Goal: Information Seeking & Learning: Learn about a topic

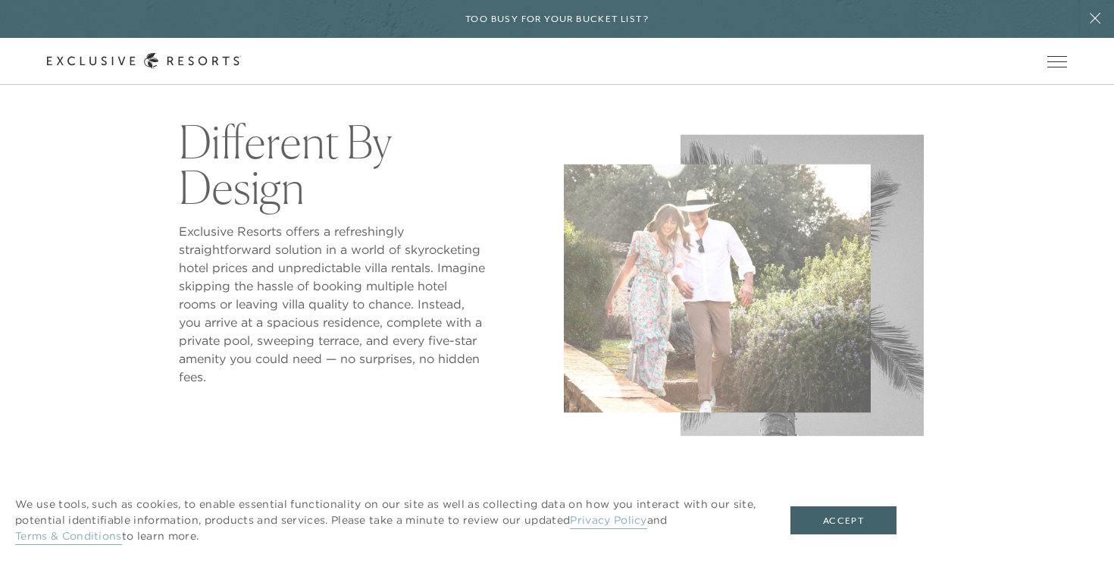
scroll to position [633, 0]
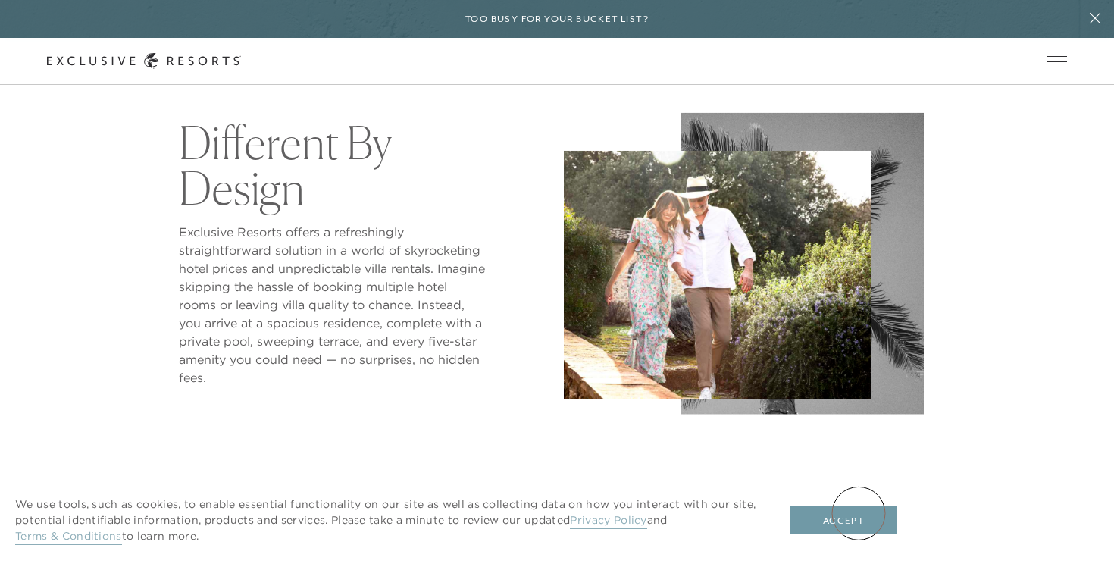
click at [858, 513] on button "Accept" at bounding box center [843, 520] width 106 height 29
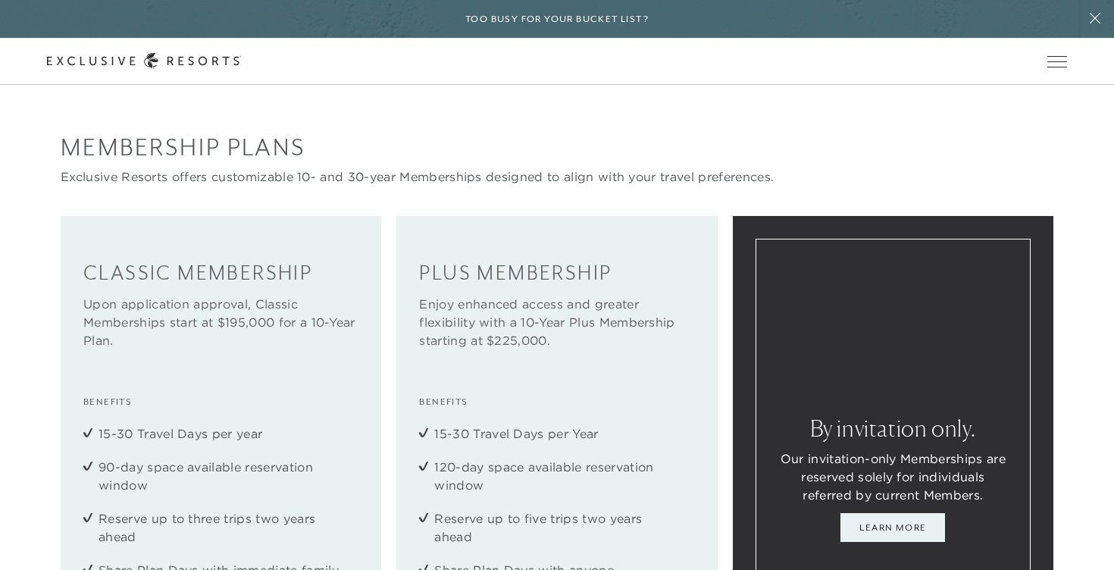
scroll to position [0, 0]
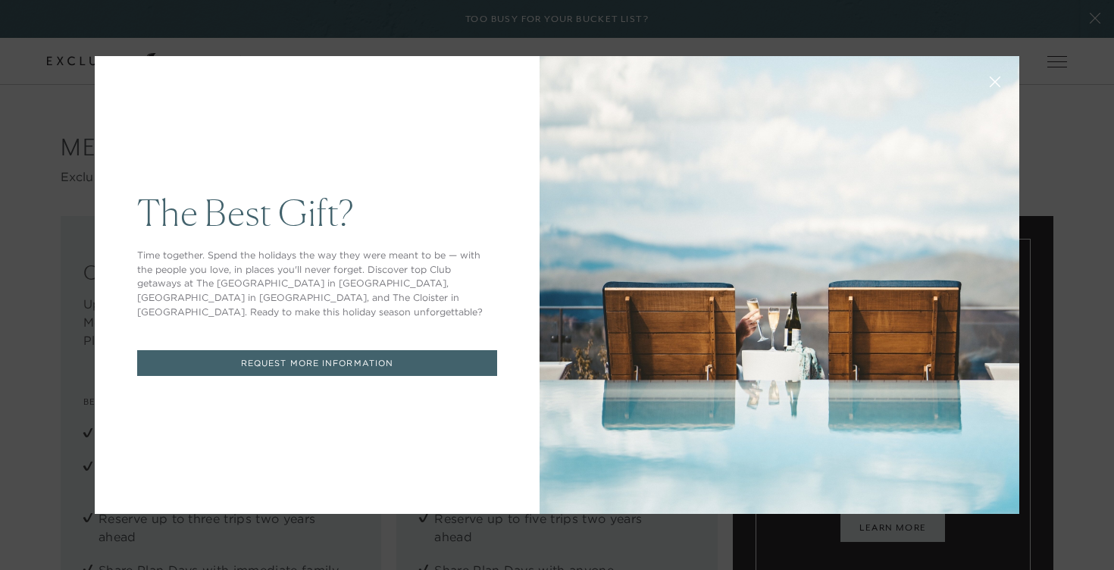
click at [1000, 80] on icon at bounding box center [994, 82] width 11 height 11
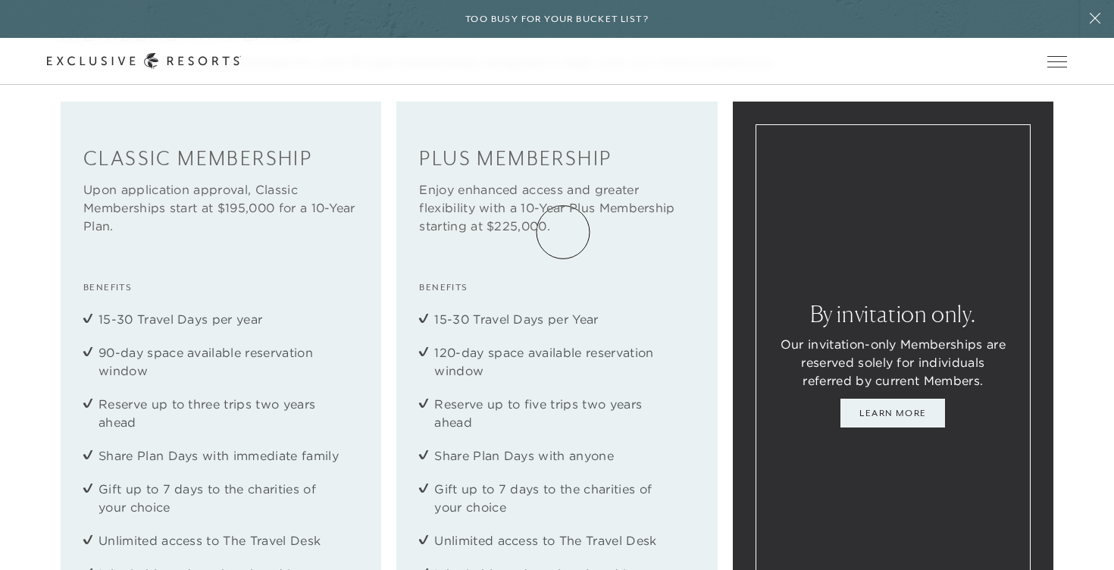
scroll to position [1875, 0]
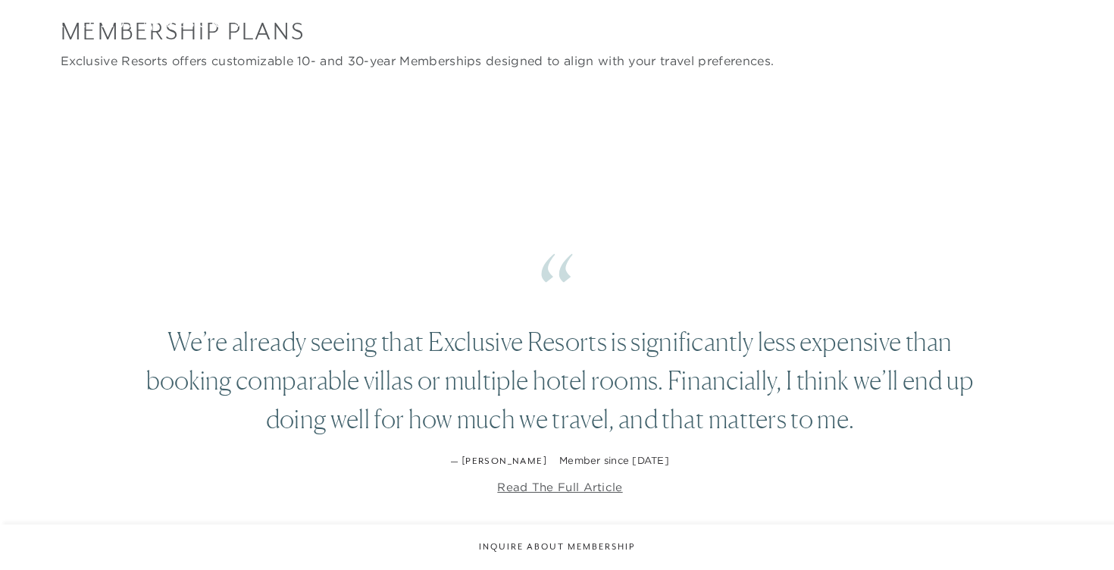
checkbox input "false"
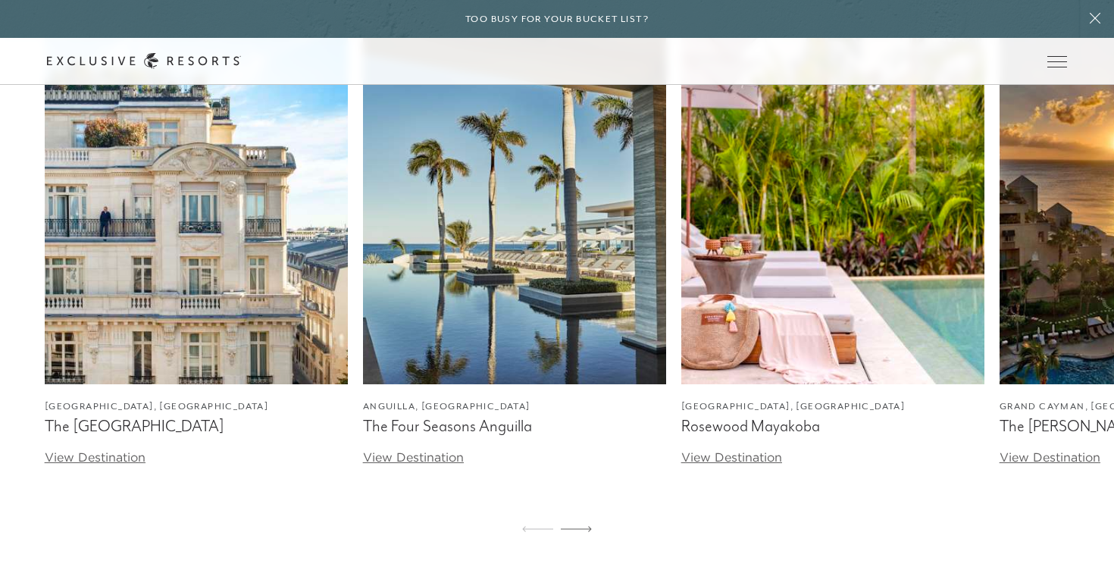
scroll to position [4583, 0]
click at [104, 446] on link "[GEOGRAPHIC_DATA], [GEOGRAPHIC_DATA] The Peninsula Paris View Destination" at bounding box center [196, 235] width 303 height 461
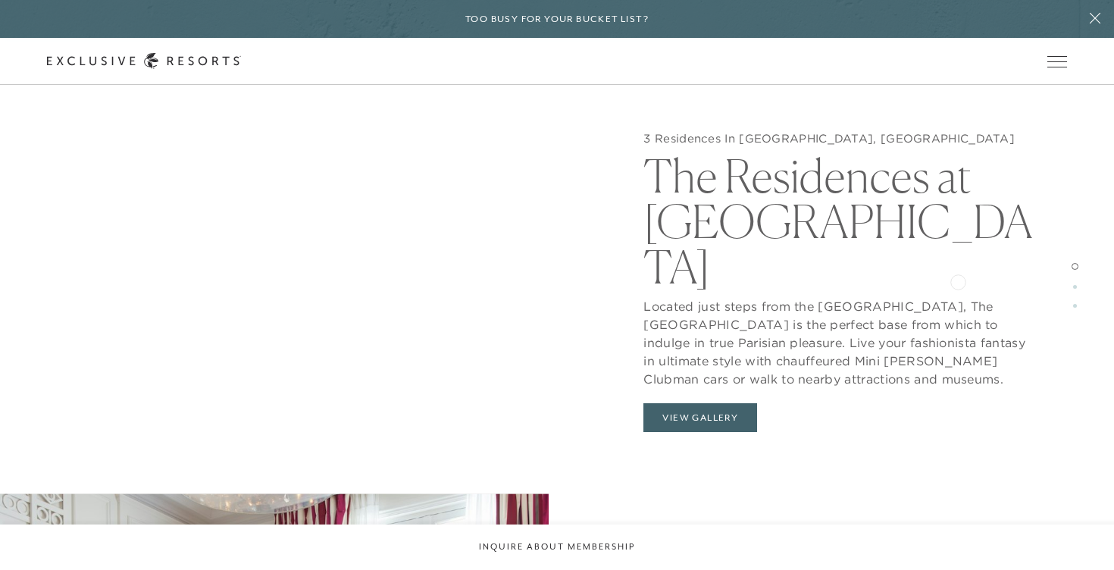
scroll to position [1479, 0]
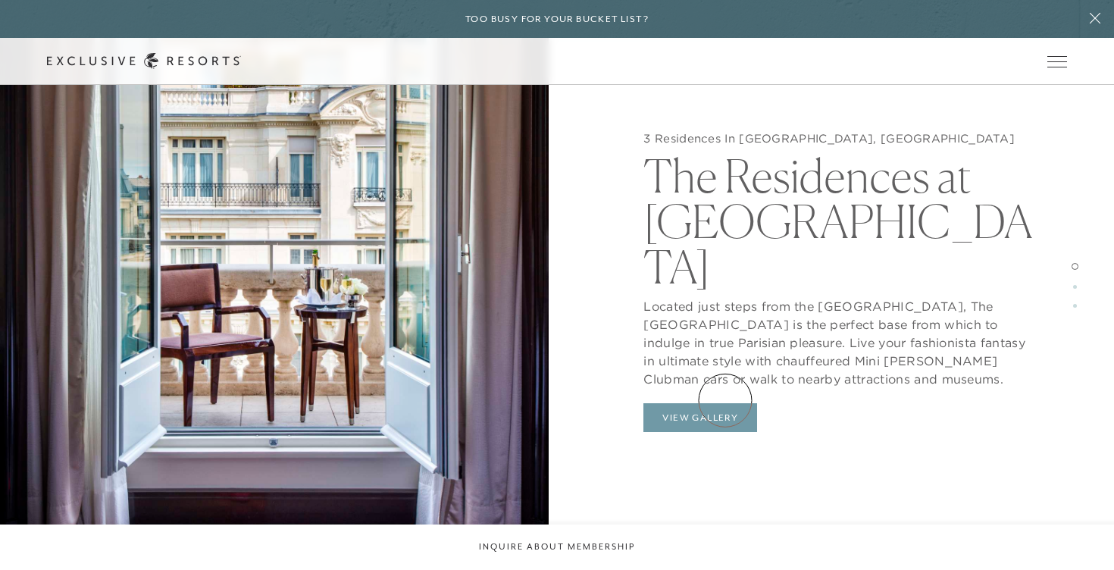
click at [725, 403] on button "View Gallery" at bounding box center [700, 417] width 114 height 29
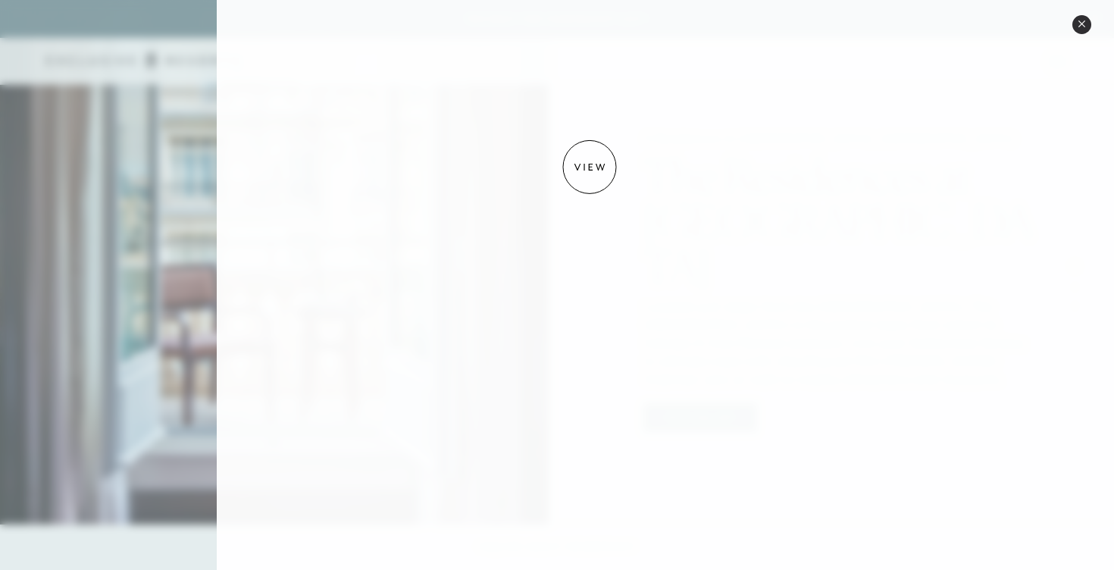
scroll to position [2386, 0]
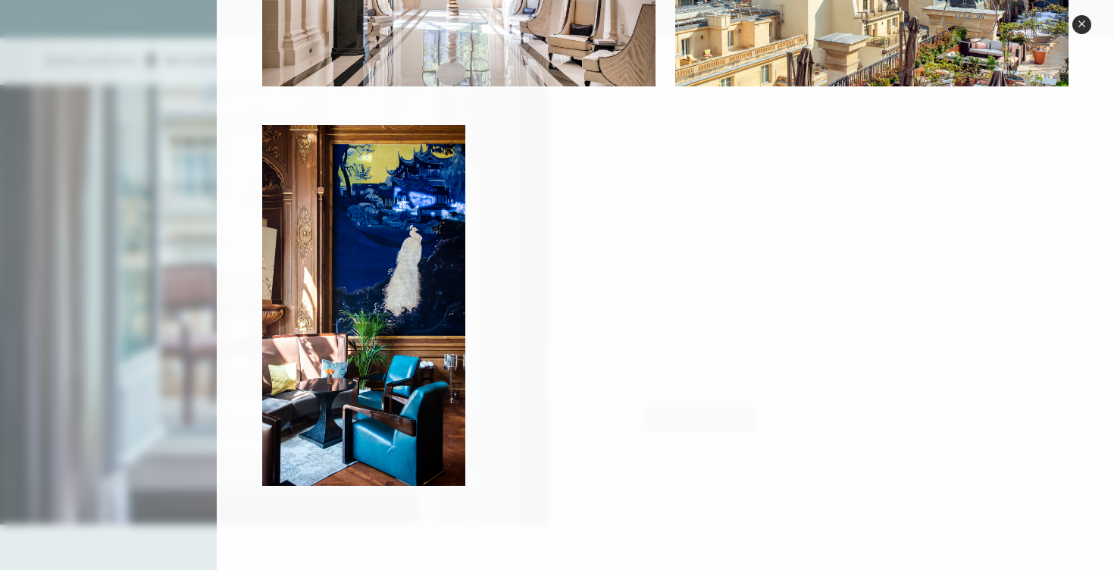
click at [1080, 32] on button "Close quickview" at bounding box center [1081, 24] width 19 height 19
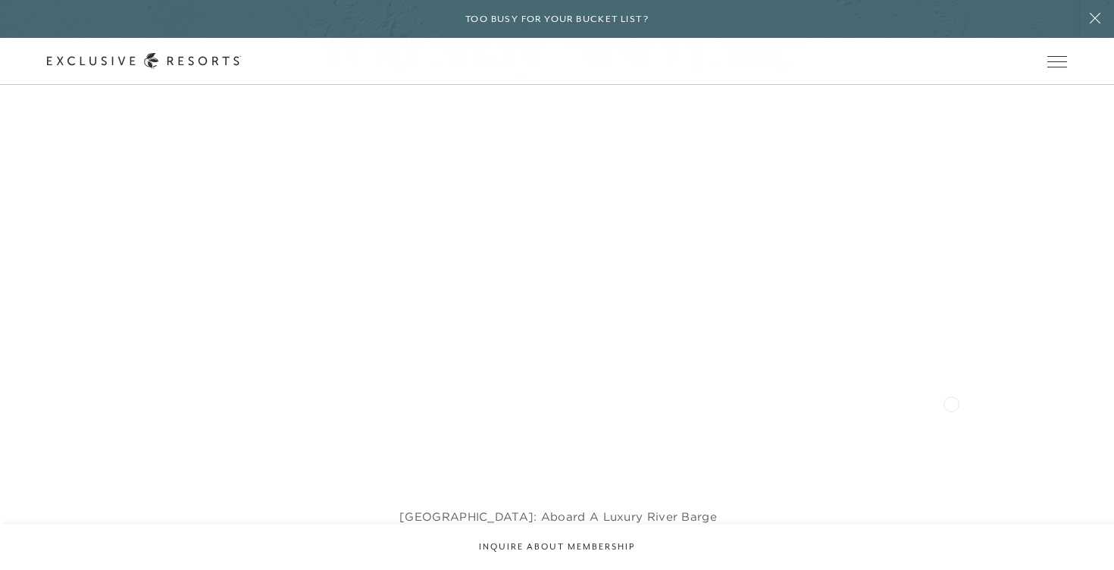
scroll to position [4661, 0]
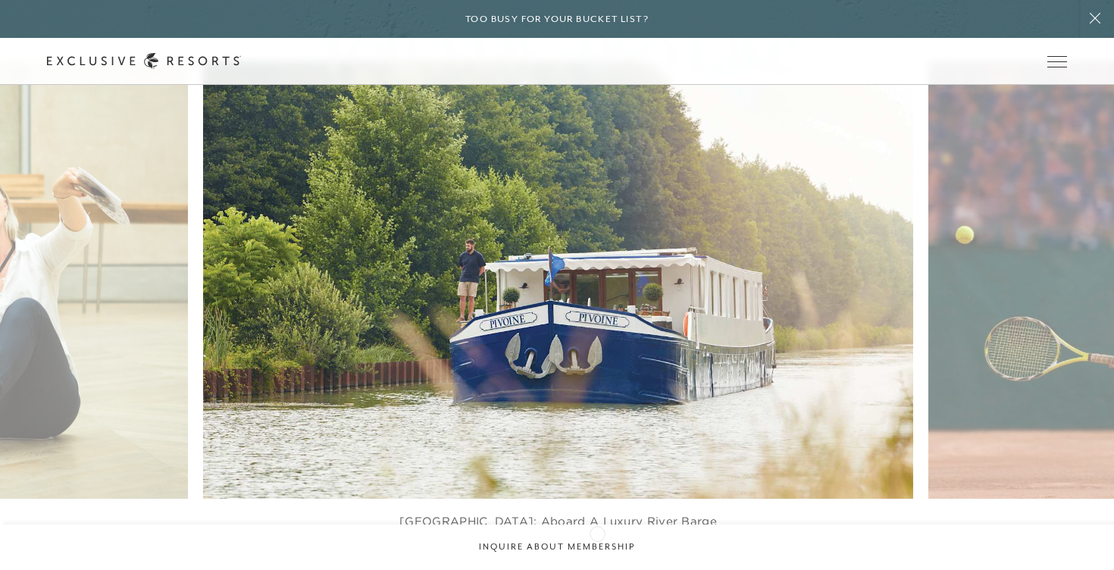
click at [582, 567] on icon at bounding box center [576, 569] width 31 height 5
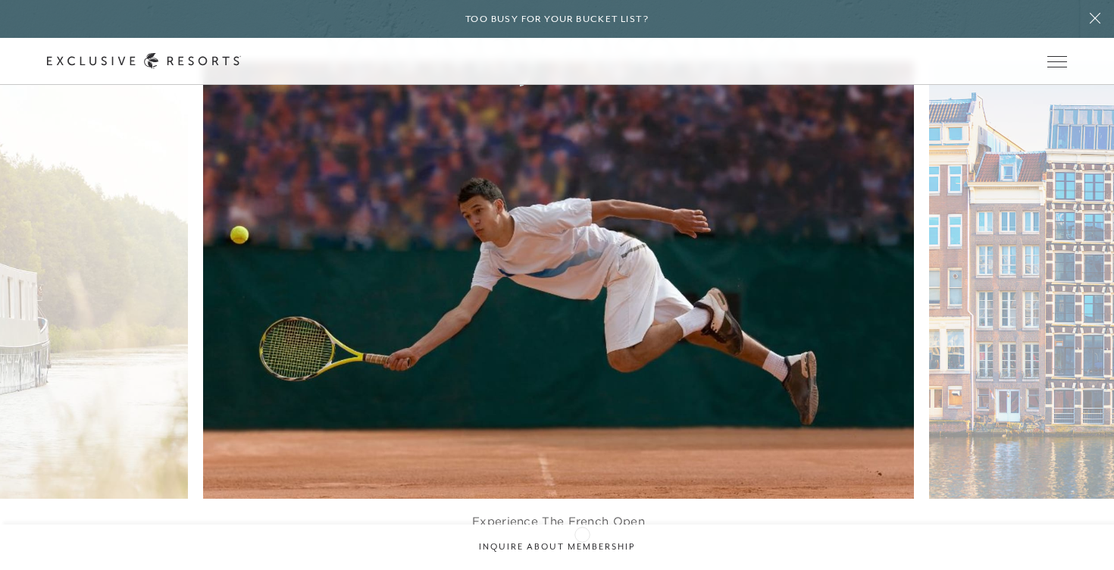
click at [582, 567] on icon at bounding box center [576, 569] width 31 height 5
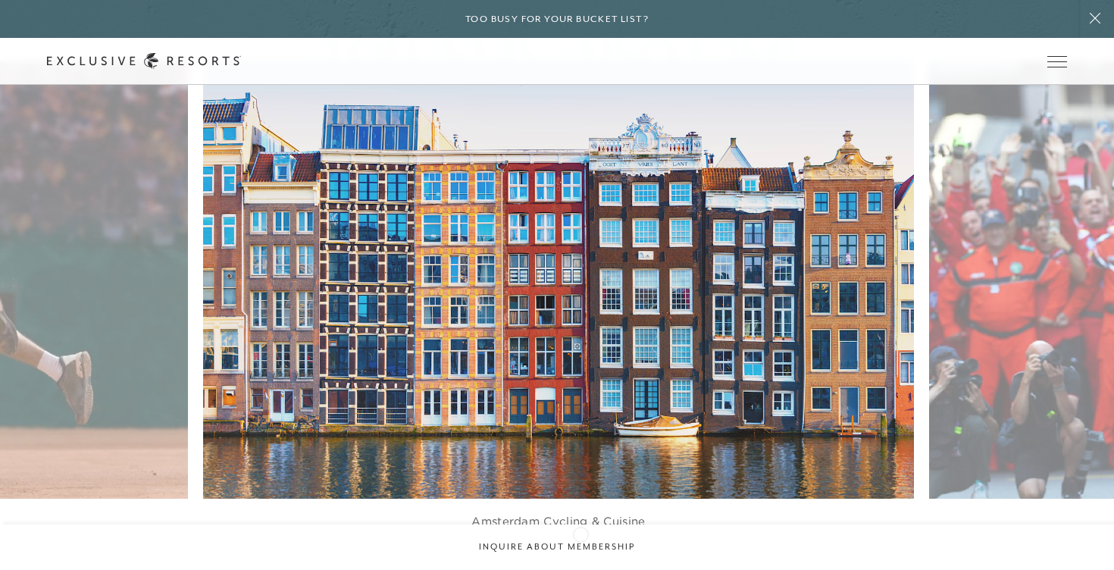
click at [580, 567] on icon at bounding box center [576, 569] width 31 height 5
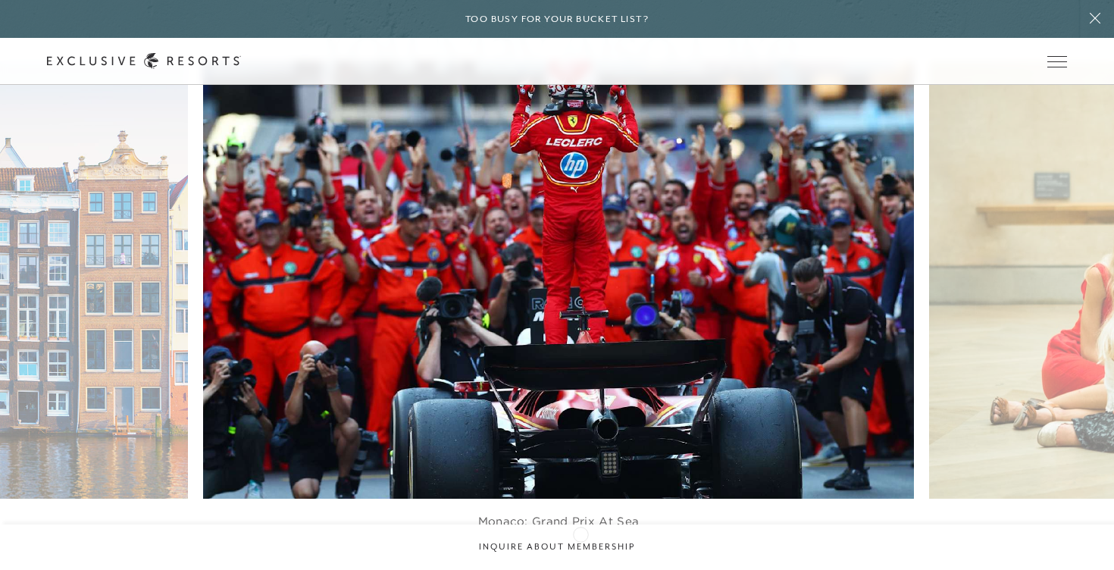
click at [580, 567] on icon at bounding box center [576, 569] width 31 height 5
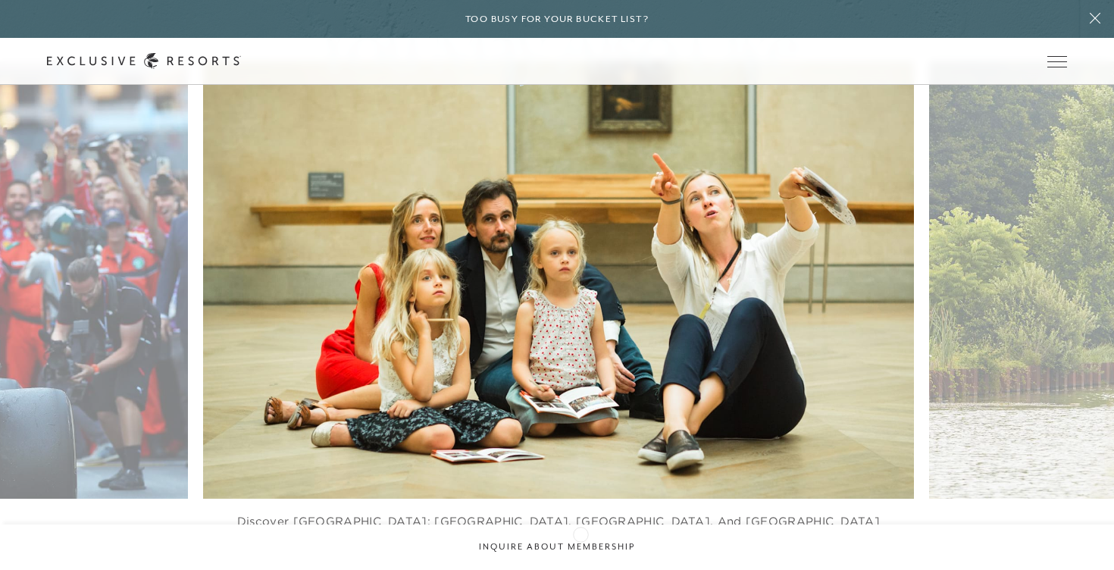
click at [580, 567] on icon at bounding box center [576, 569] width 31 height 5
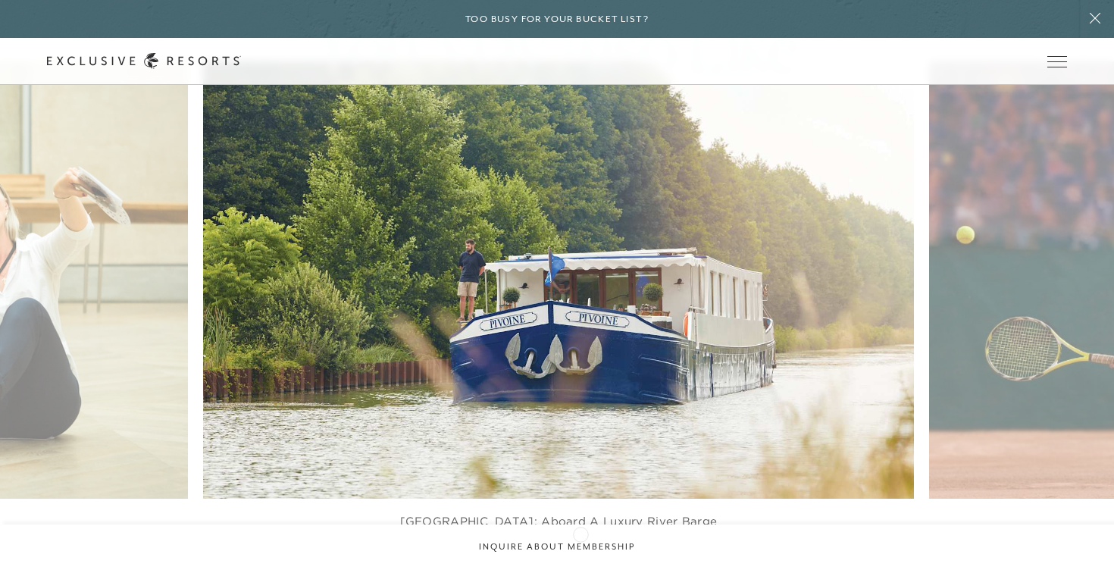
click at [580, 567] on icon at bounding box center [576, 569] width 31 height 5
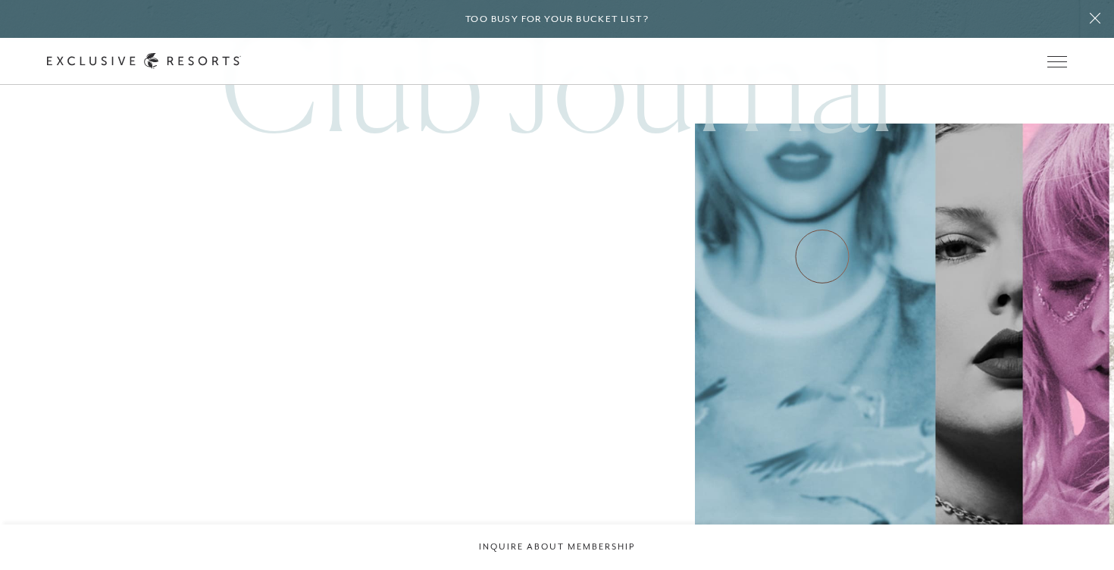
scroll to position [5370, 0]
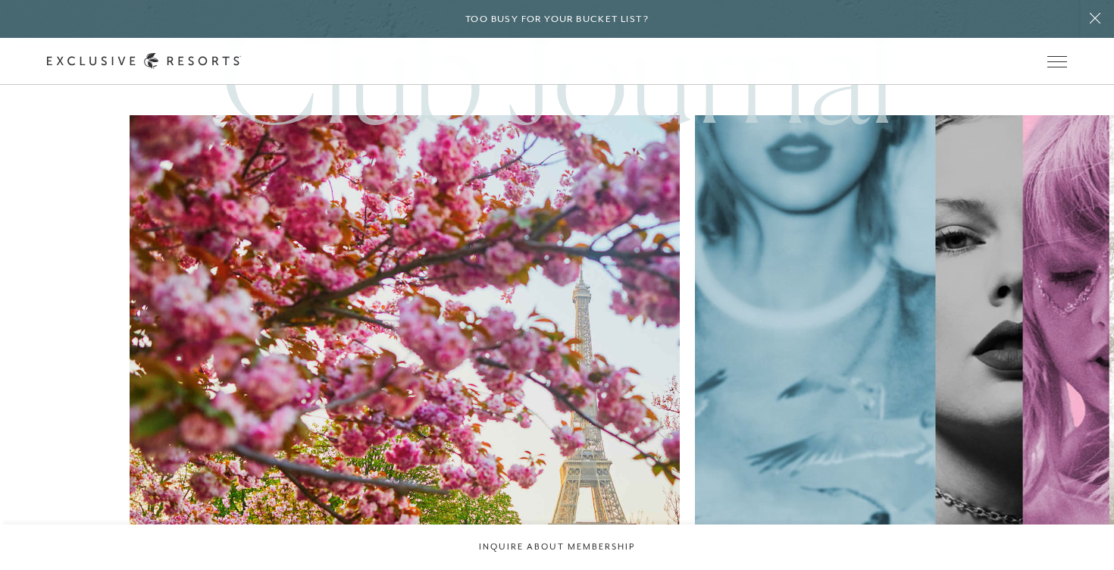
drag, startPoint x: 648, startPoint y: 445, endPoint x: 880, endPoint y: 438, distance: 231.2
click at [880, 438] on div "Travel Gallops, Gourmets, & Galleries Community [PERSON_NAME]-Made Travels Trav…" at bounding box center [557, 441] width 1114 height 652
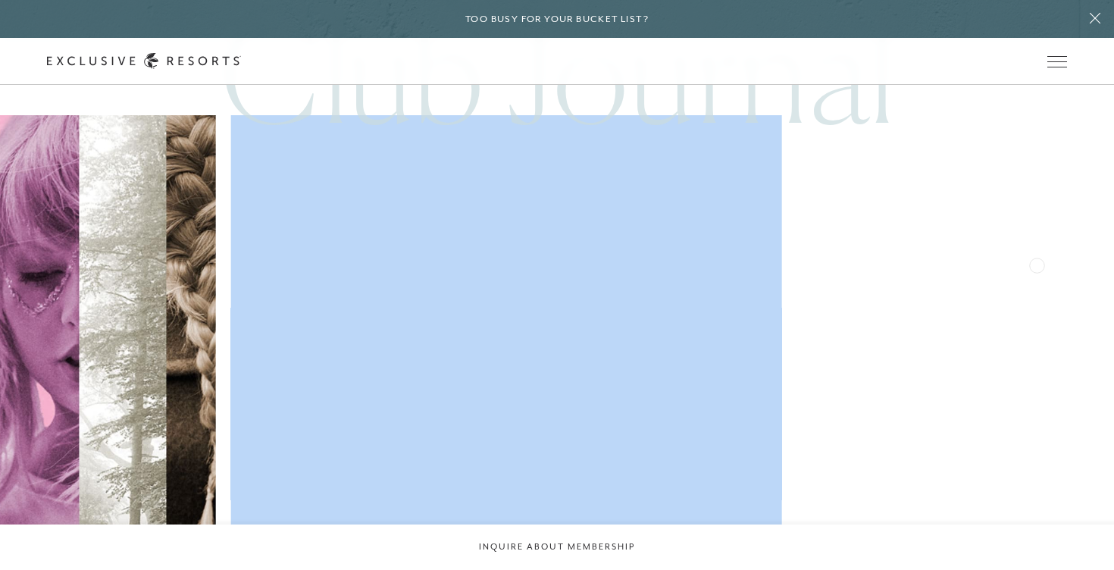
click at [769, 293] on img at bounding box center [1071, 389] width 605 height 605
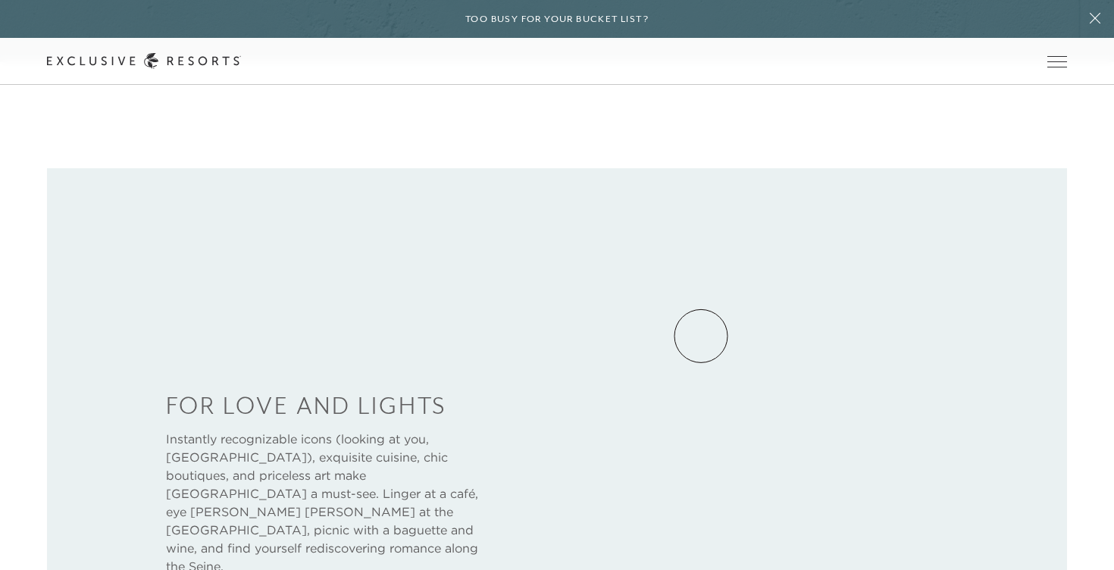
scroll to position [220, 0]
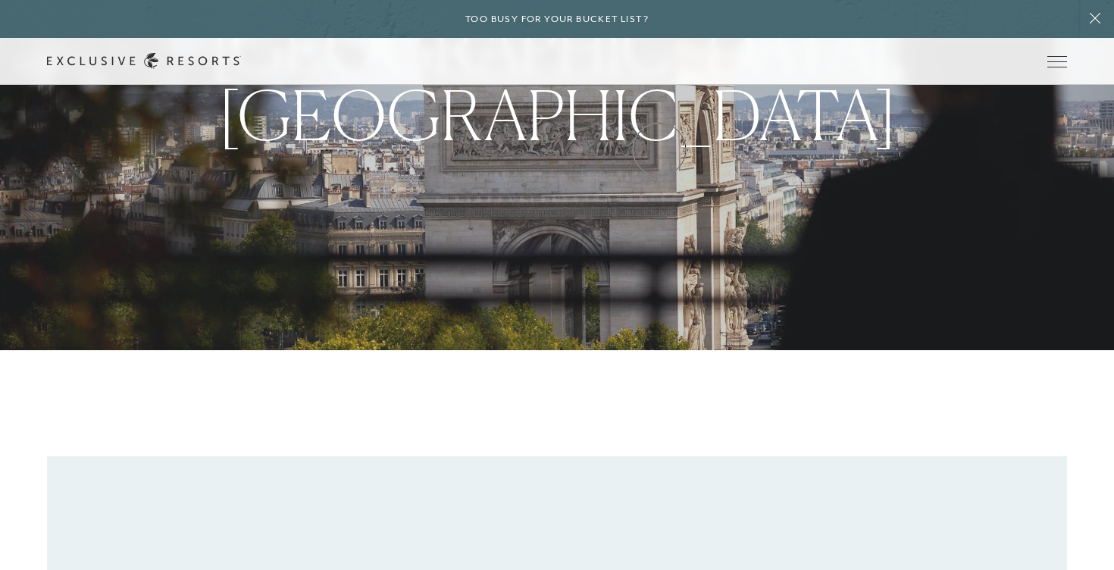
click at [0, 0] on link "VIP Benefits" at bounding box center [0, 0] width 0 height 0
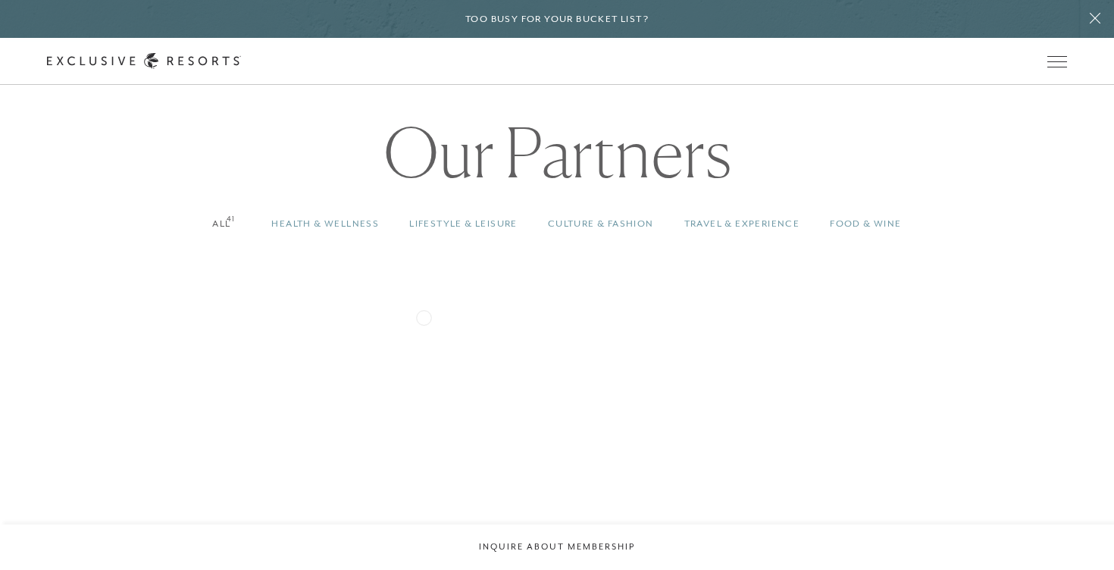
scroll to position [1235, 0]
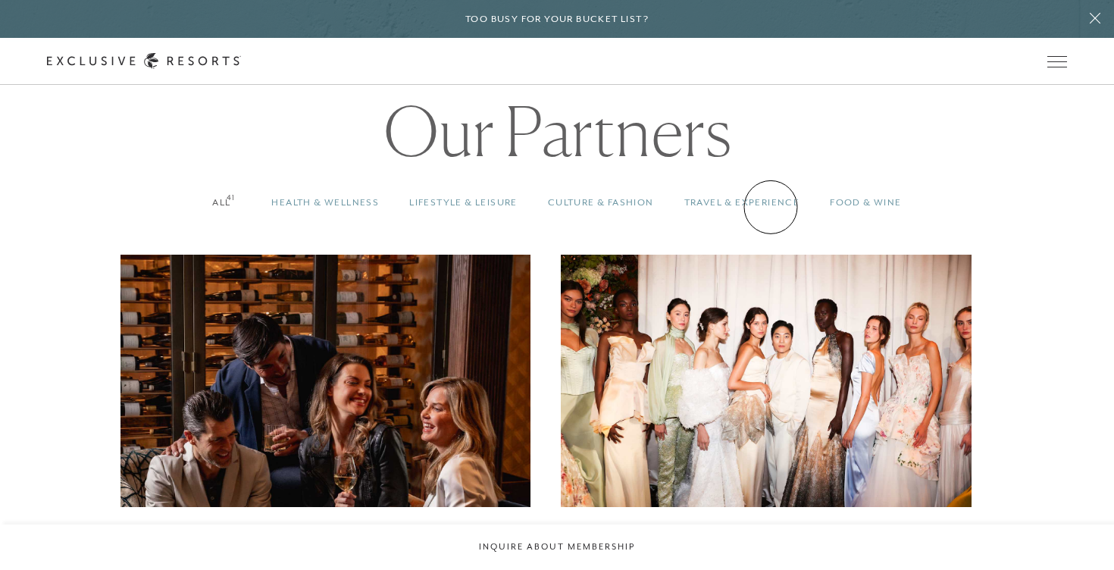
click at [770, 207] on link "Travel & Experience 41" at bounding box center [742, 202] width 146 height 45
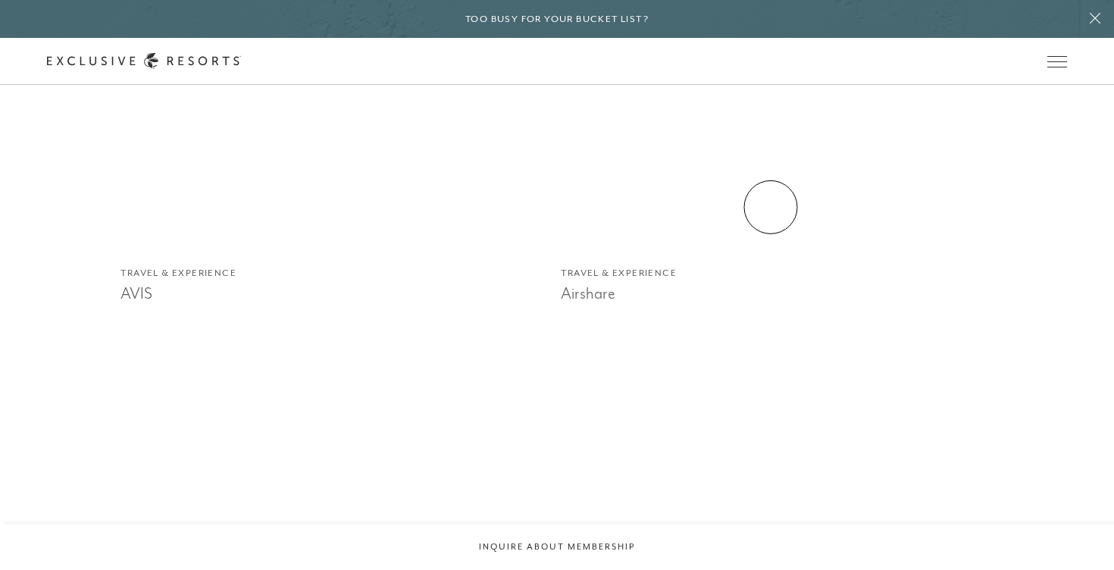
scroll to position [1492, 0]
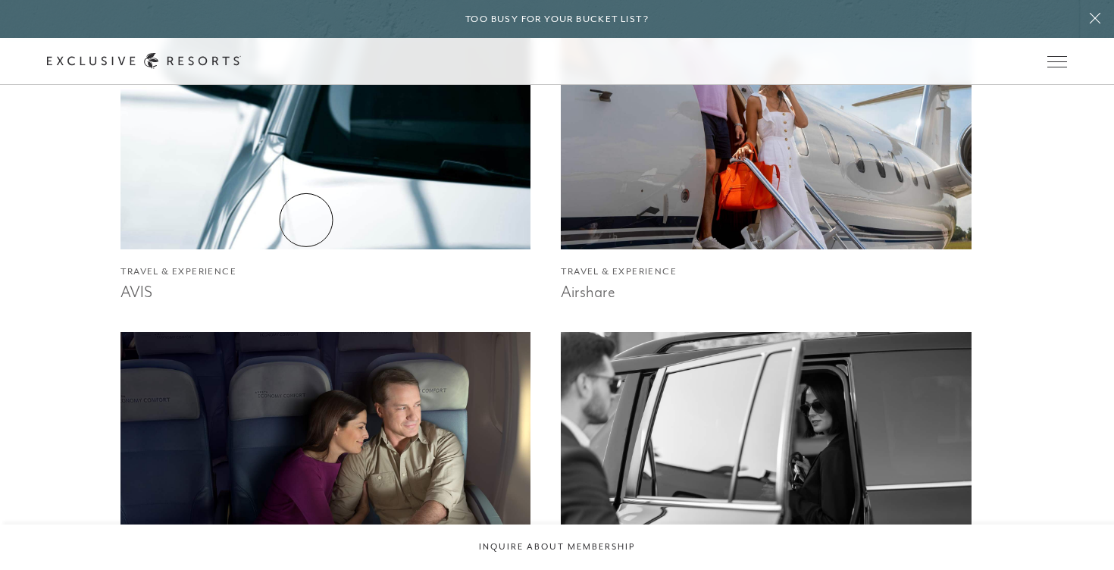
click at [306, 220] on img at bounding box center [325, 123] width 451 height 277
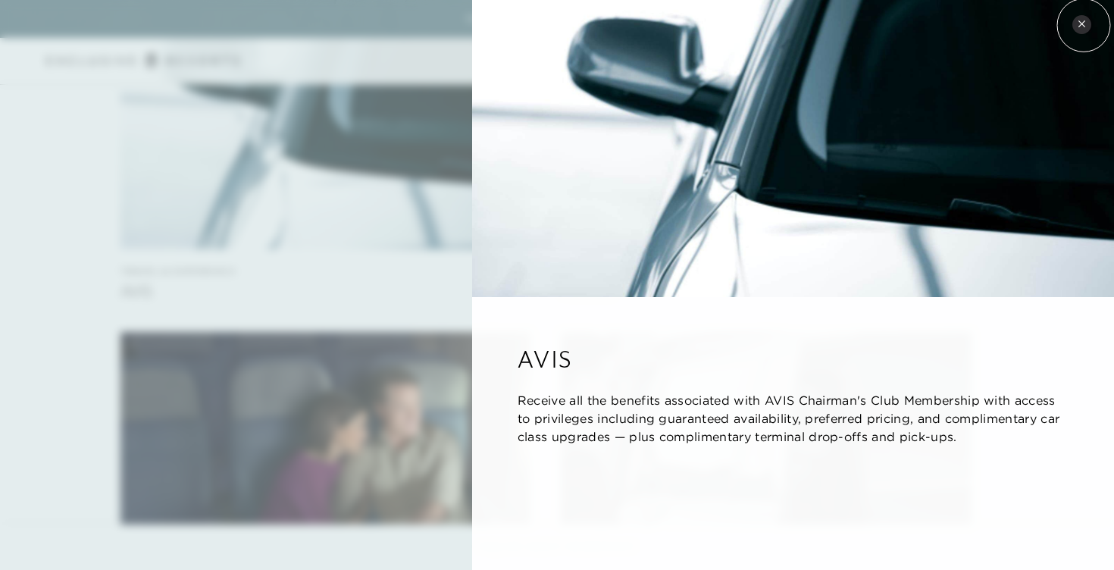
click at [1083, 25] on icon at bounding box center [1081, 23] width 6 height 6
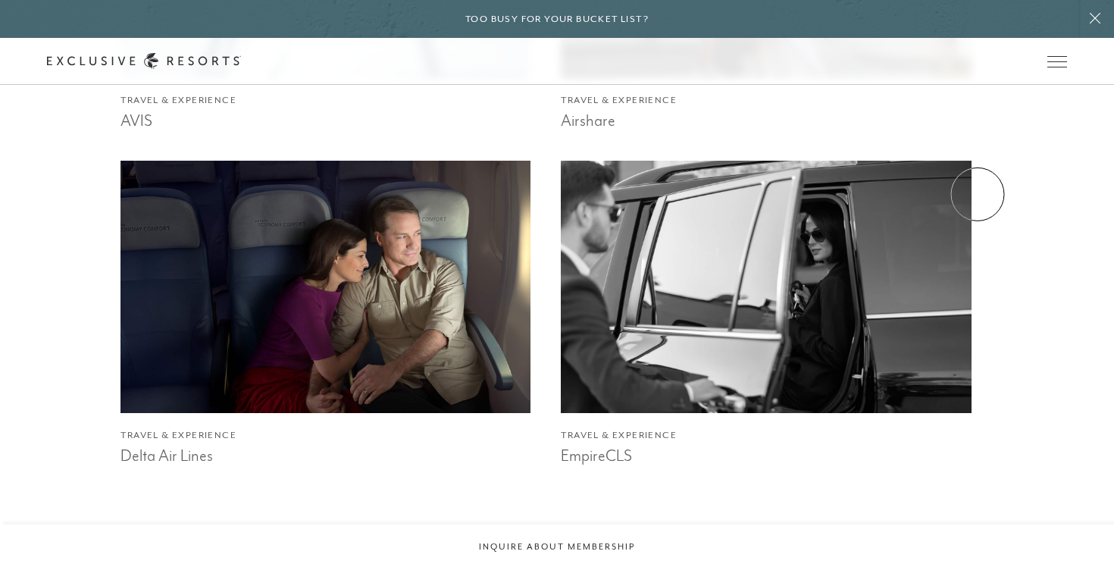
scroll to position [1666, 0]
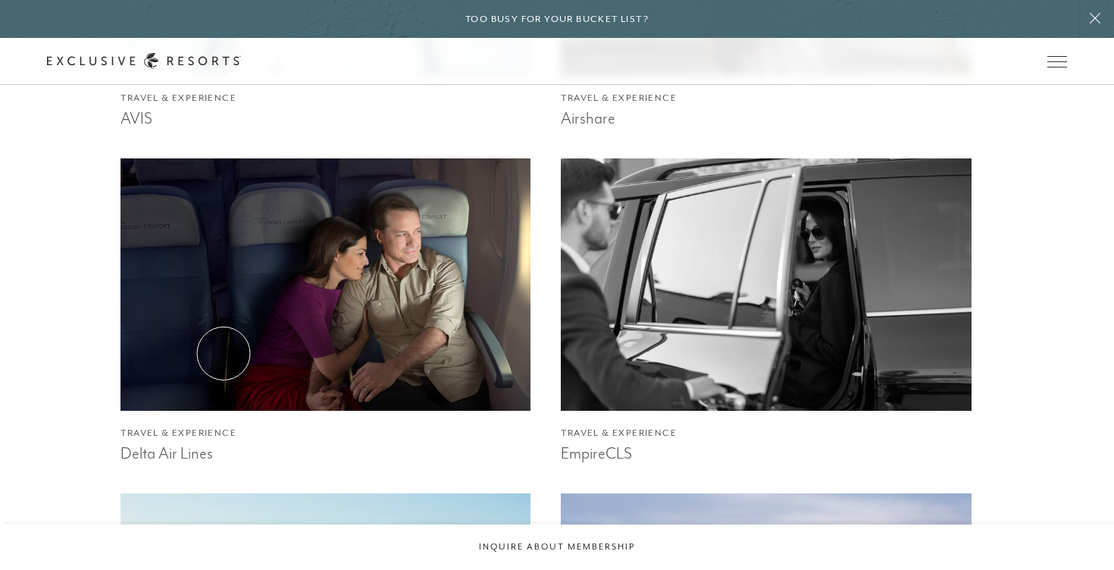
click at [227, 344] on img at bounding box center [325, 284] width 451 height 277
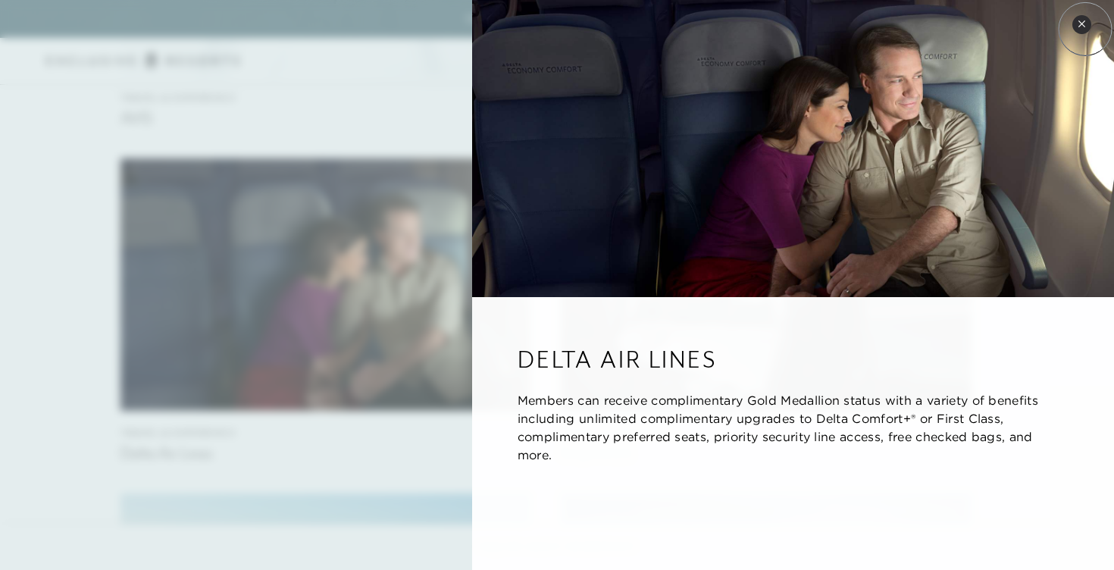
click at [1085, 29] on button "Close quickview" at bounding box center [1081, 24] width 19 height 19
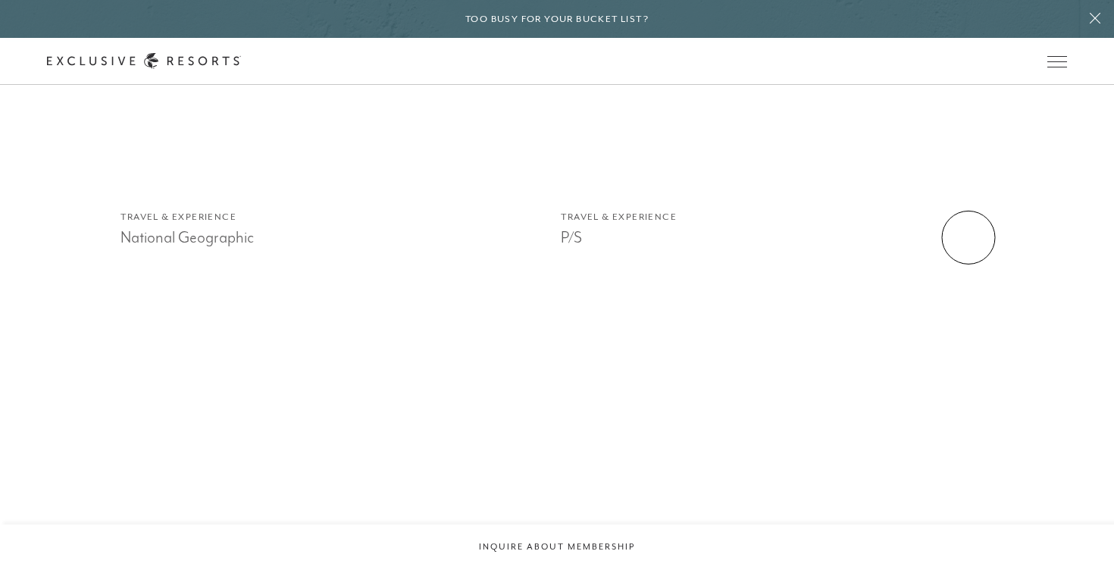
scroll to position [2663, 0]
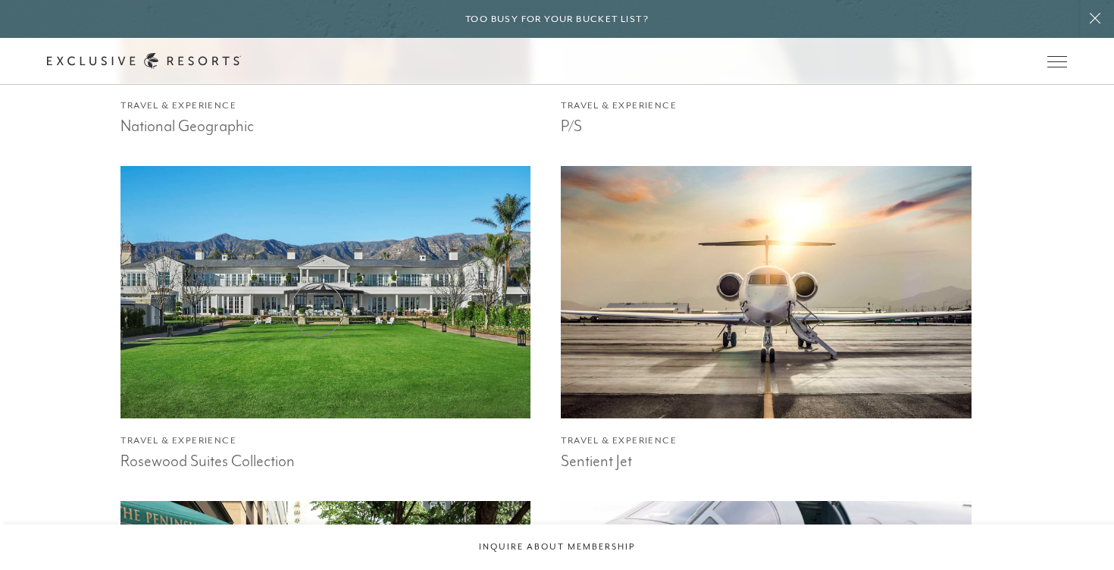
click at [317, 309] on img at bounding box center [325, 291] width 451 height 277
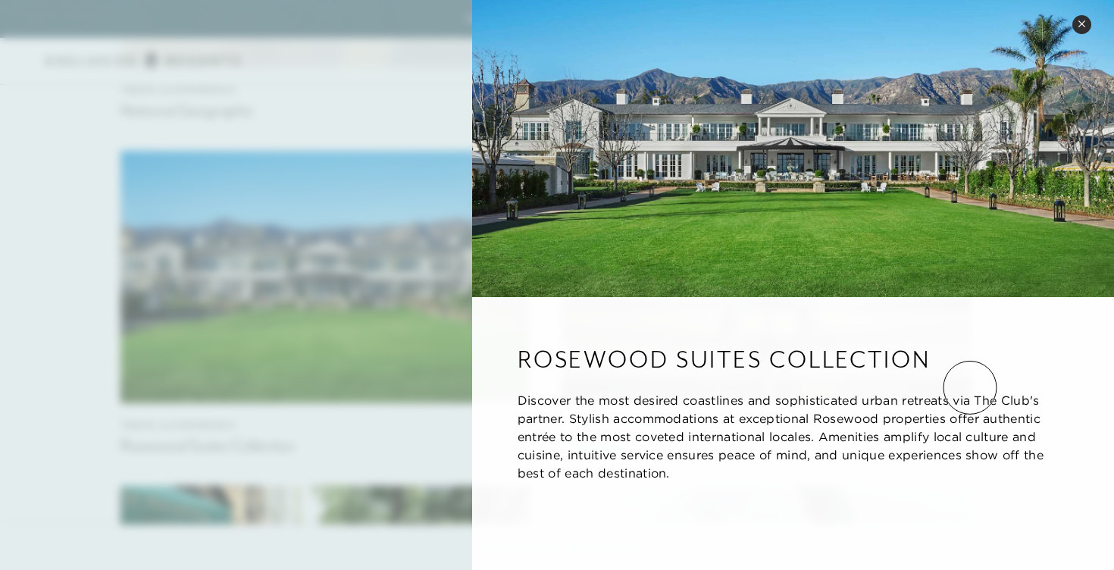
scroll to position [2675, 0]
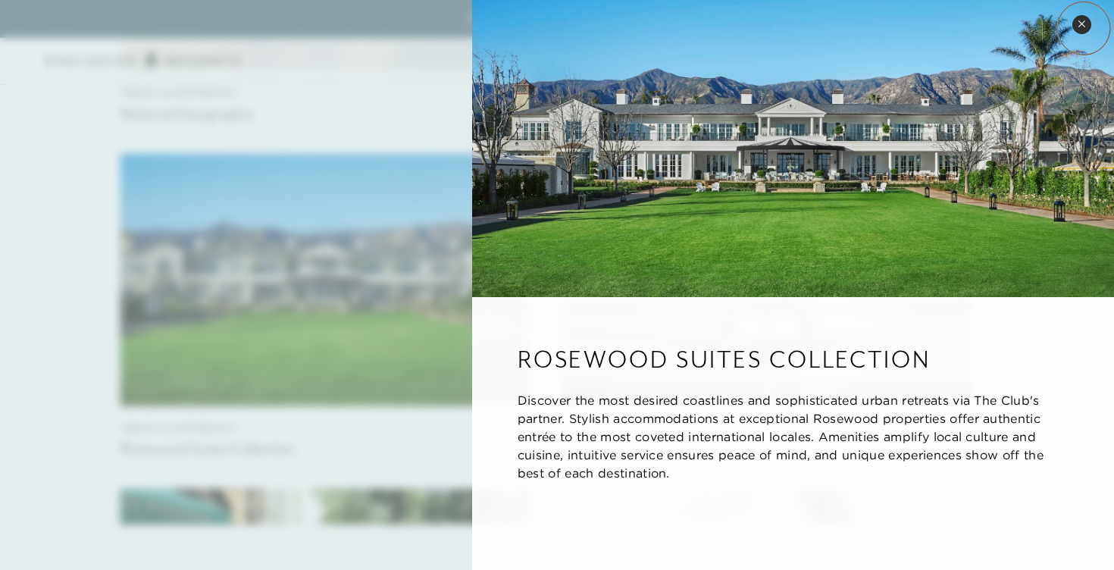
click at [1083, 28] on button "Close quickview" at bounding box center [1081, 24] width 19 height 19
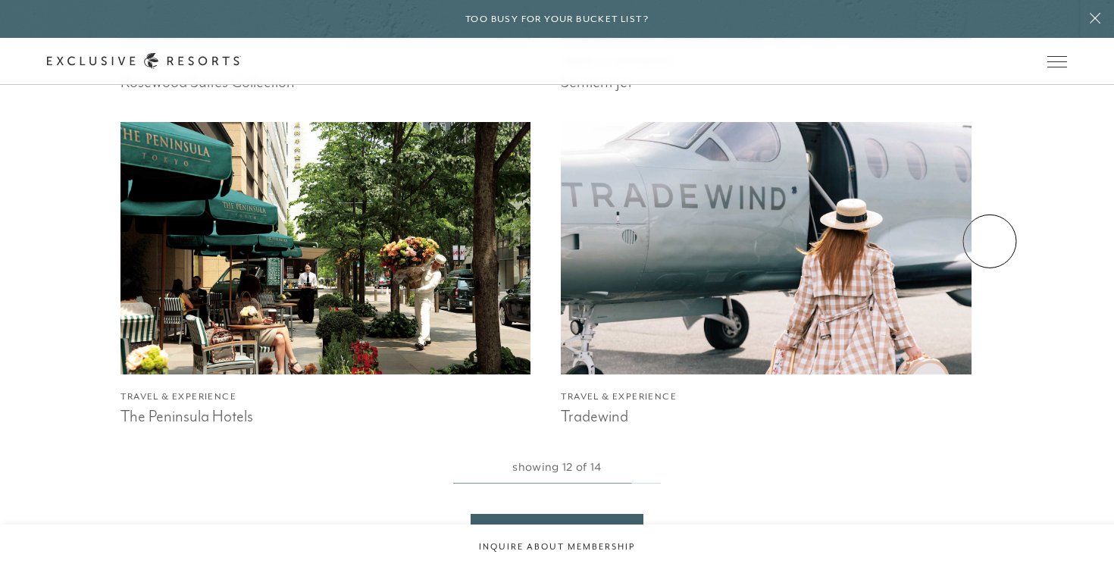
scroll to position [3042, 0]
click at [773, 276] on img at bounding box center [765, 246] width 451 height 277
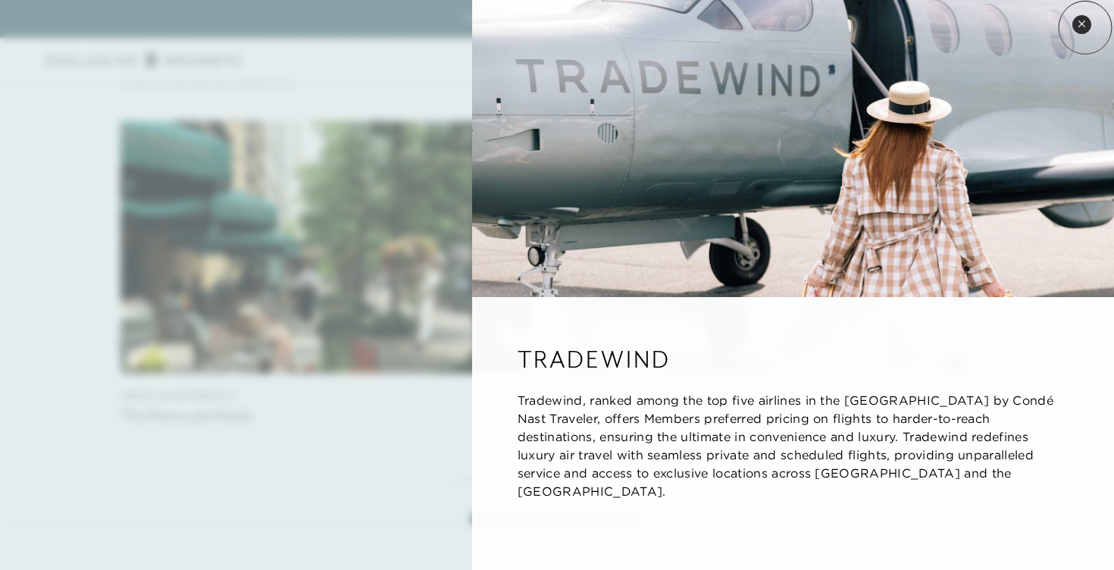
click at [1085, 27] on icon at bounding box center [1081, 24] width 8 height 8
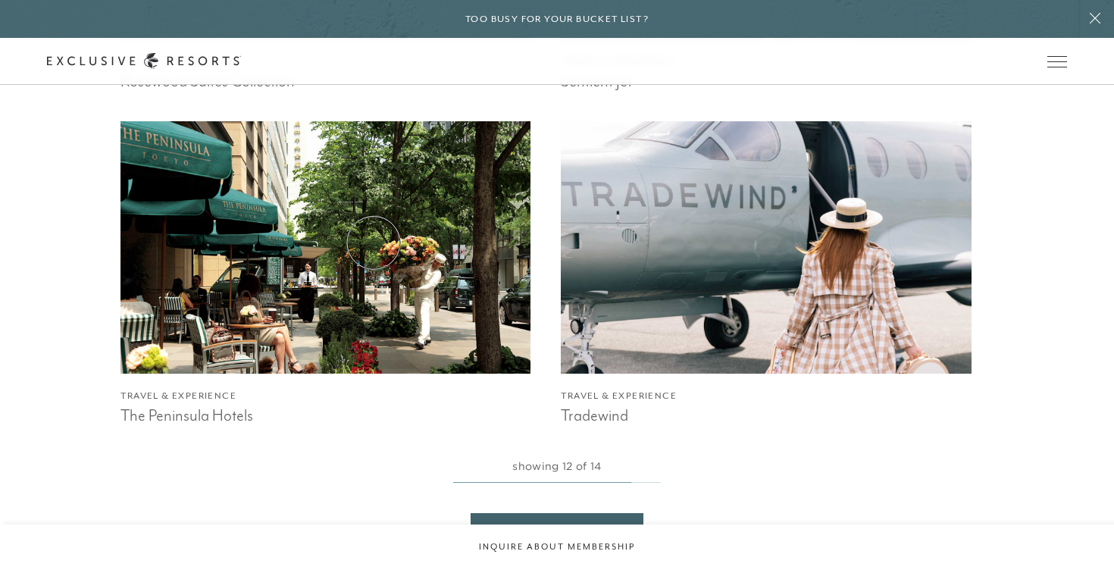
click at [370, 245] on img at bounding box center [325, 246] width 451 height 277
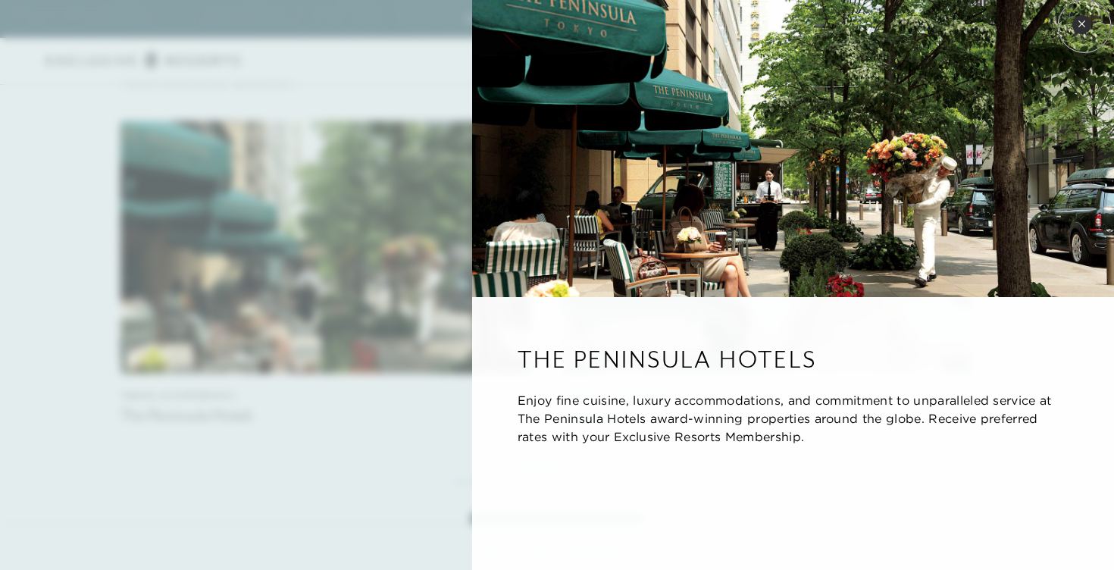
click at [1083, 26] on icon at bounding box center [1081, 24] width 8 height 8
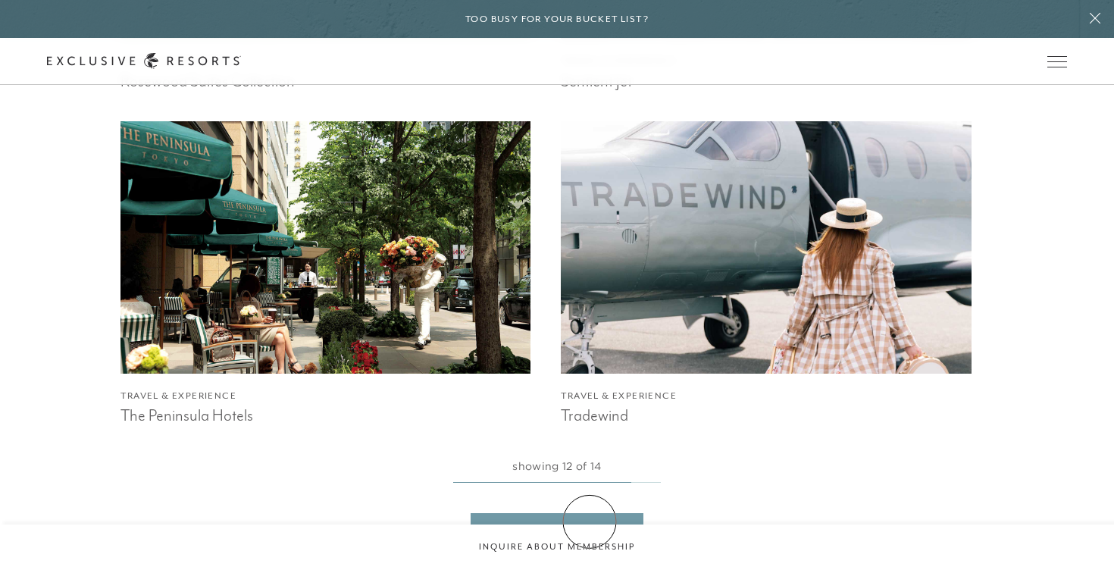
click at [589, 521] on link "View More VIP Partners" at bounding box center [556, 527] width 173 height 29
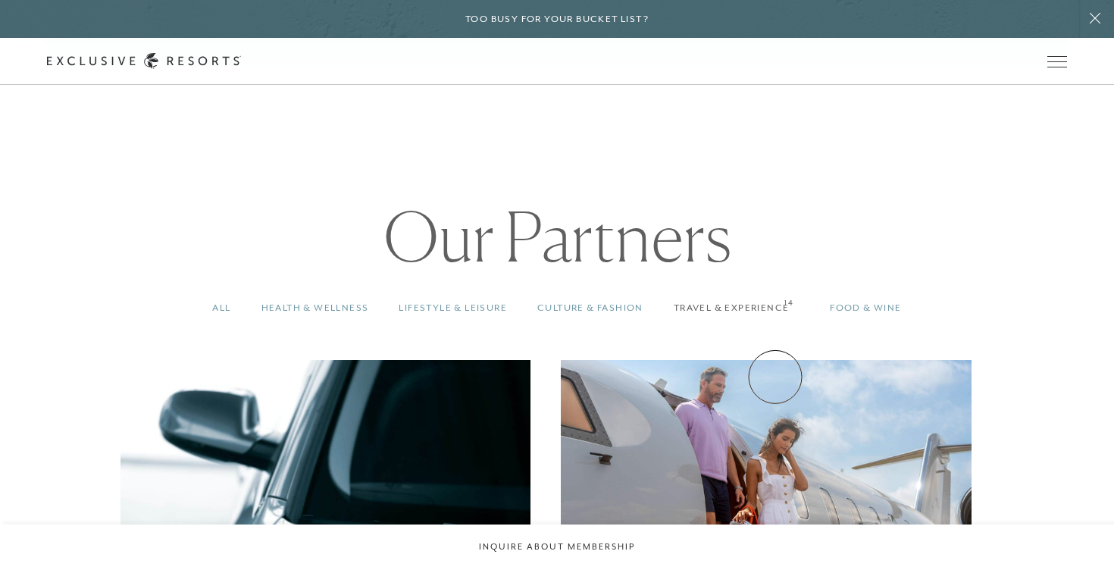
scroll to position [1134, 0]
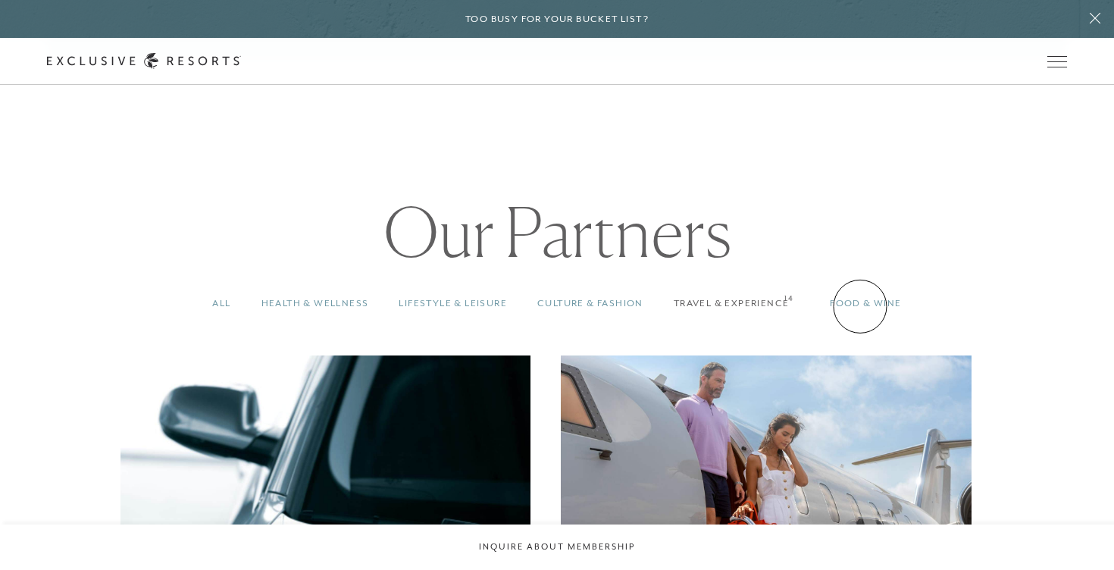
click at [860, 306] on link "Food & Wine 14" at bounding box center [865, 303] width 102 height 45
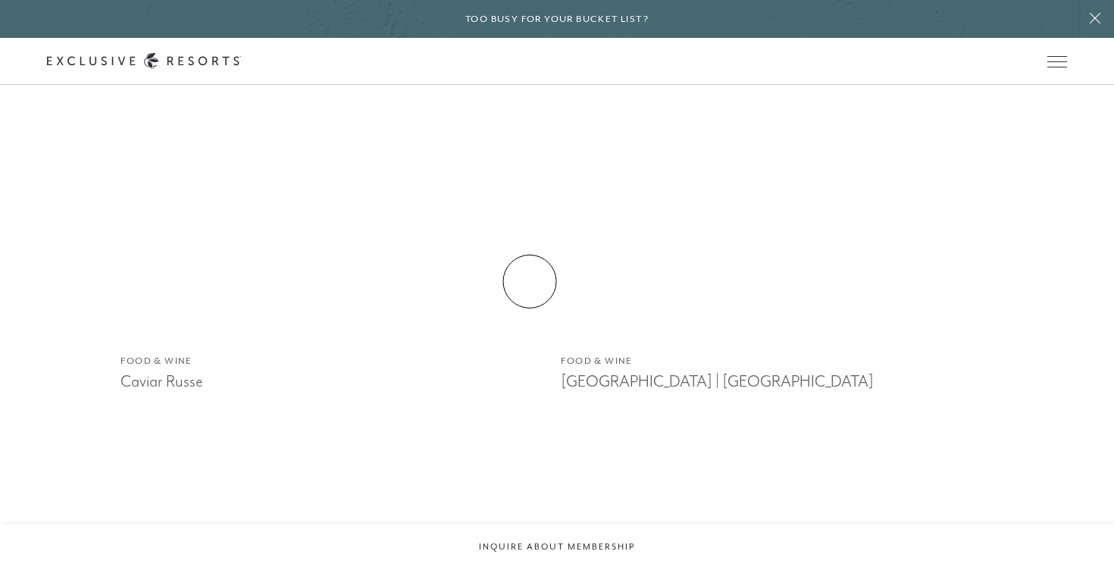
scroll to position [1414, 0]
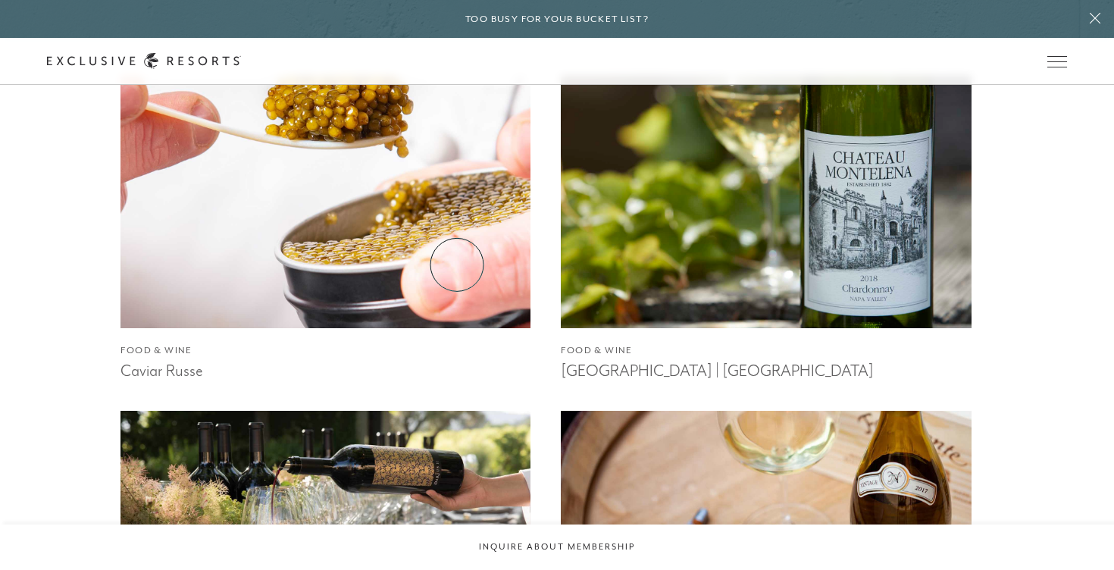
click at [394, 234] on img at bounding box center [325, 202] width 451 height 277
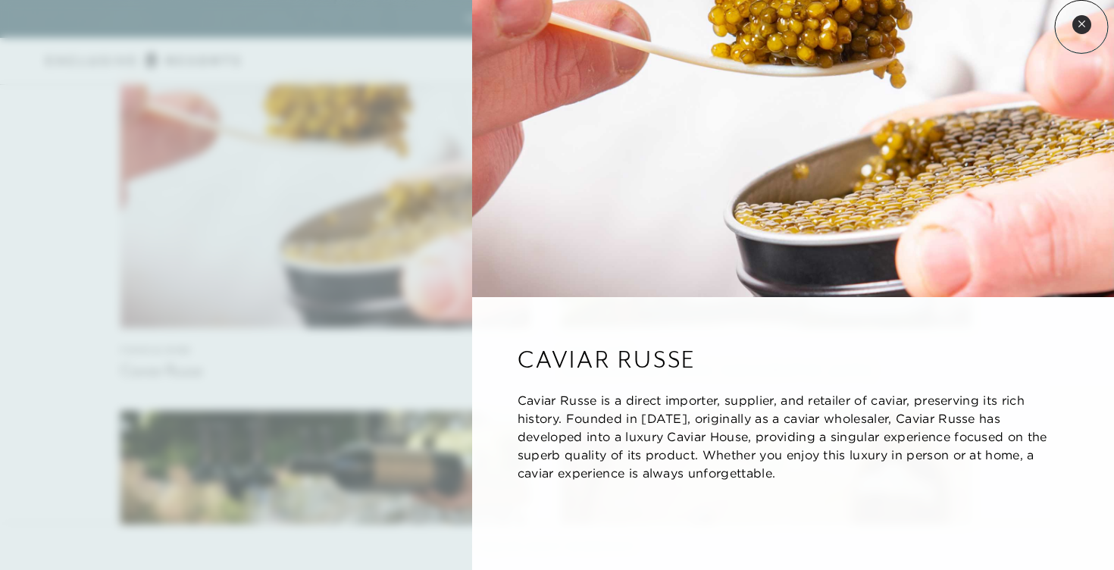
click at [1081, 27] on icon at bounding box center [1081, 24] width 8 height 8
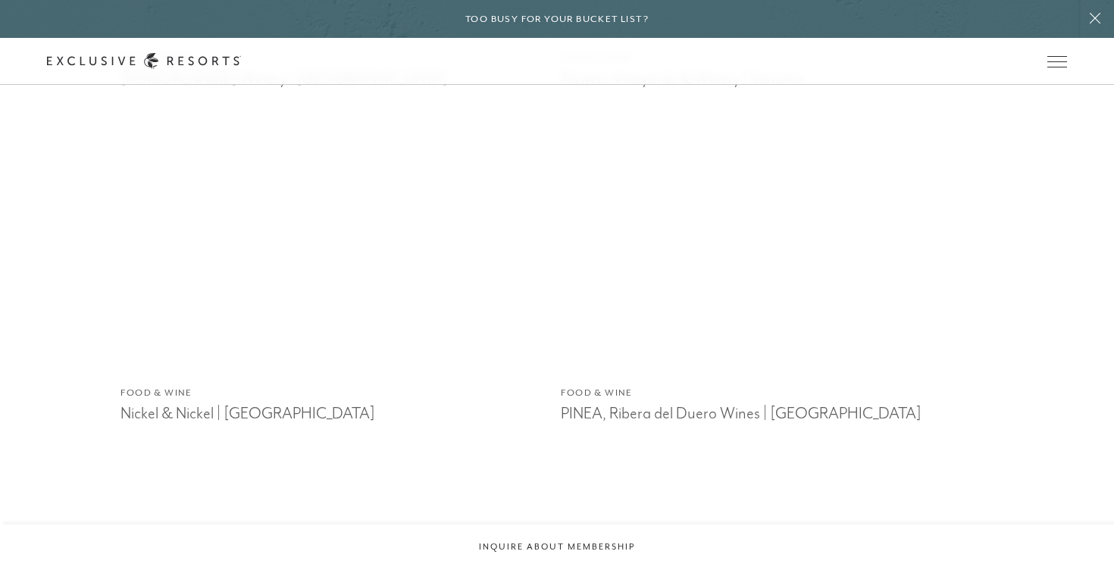
scroll to position [2377, 0]
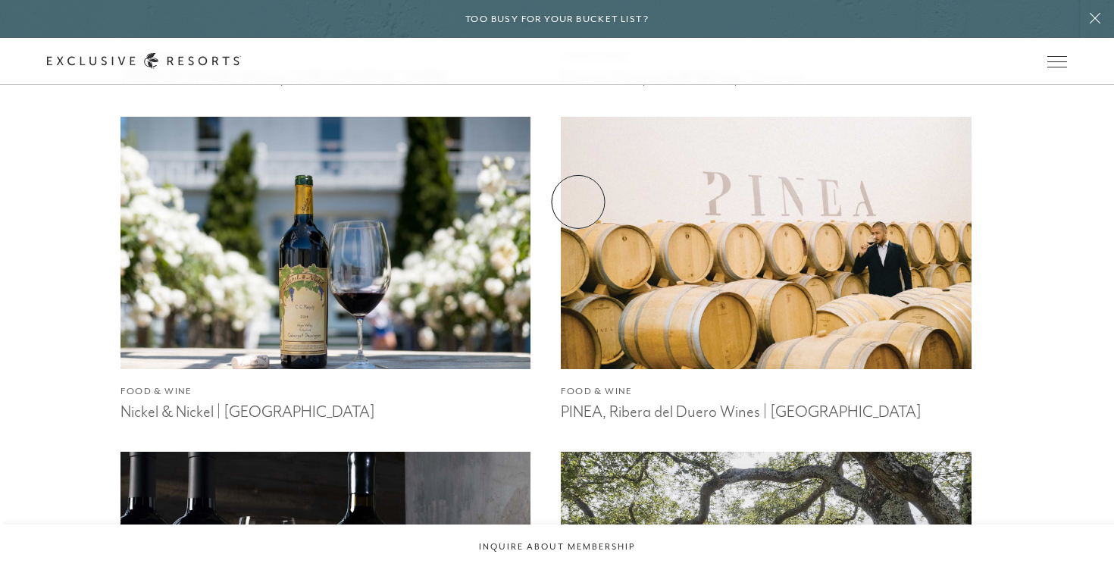
click at [709, 249] on img at bounding box center [765, 242] width 451 height 277
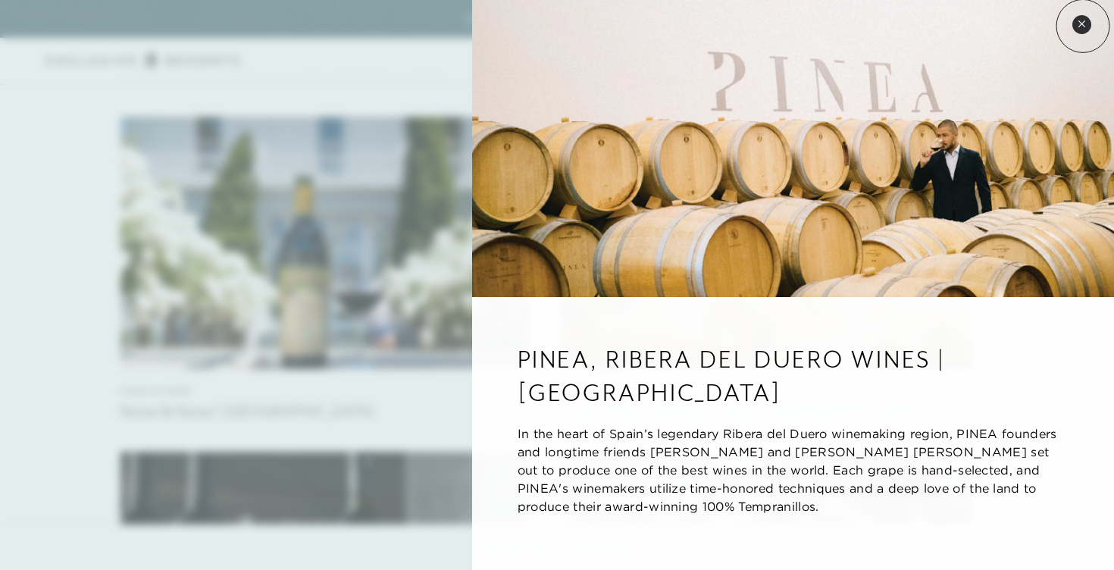
click at [1082, 25] on icon at bounding box center [1081, 23] width 6 height 6
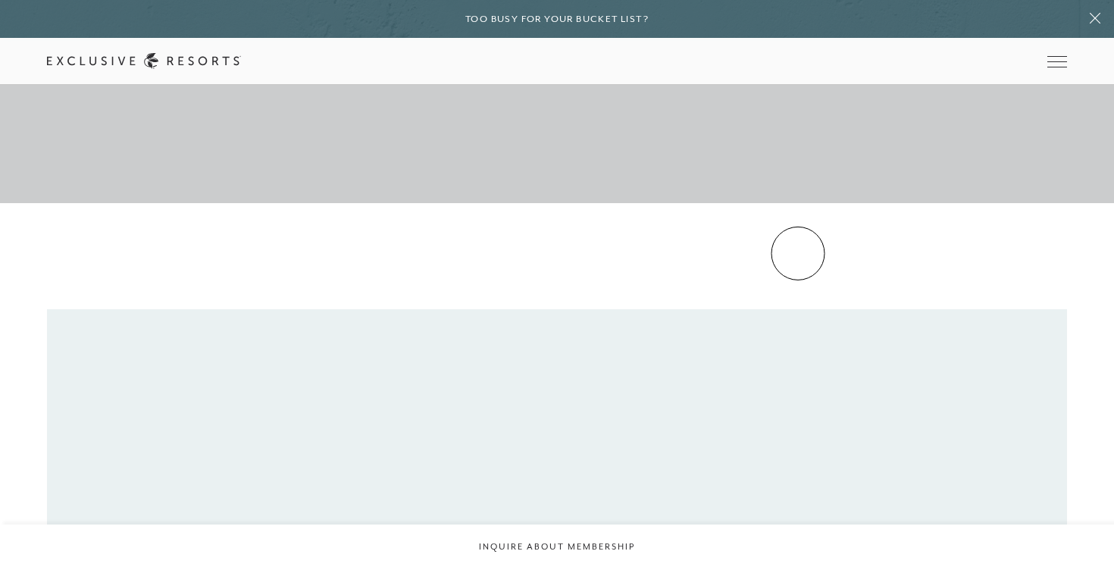
scroll to position [131, 0]
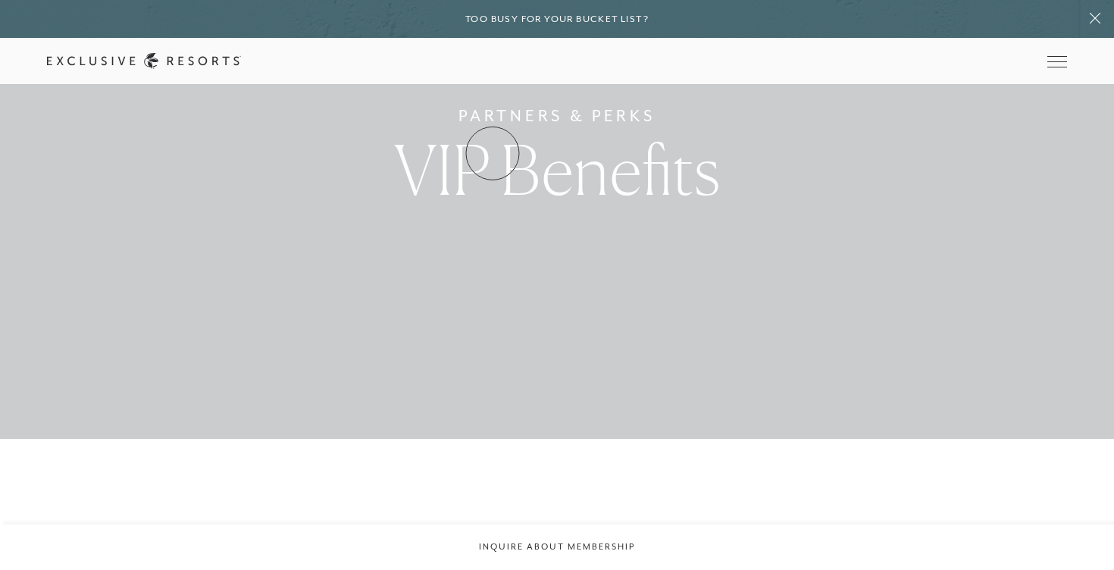
click at [0, 0] on link "How it works" at bounding box center [0, 0] width 0 height 0
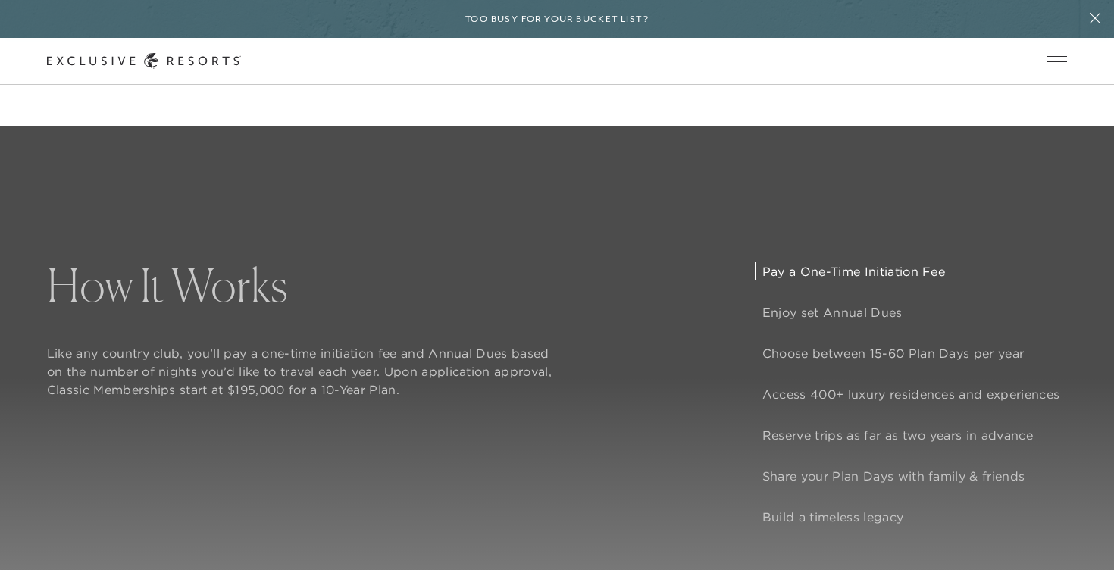
scroll to position [858, 0]
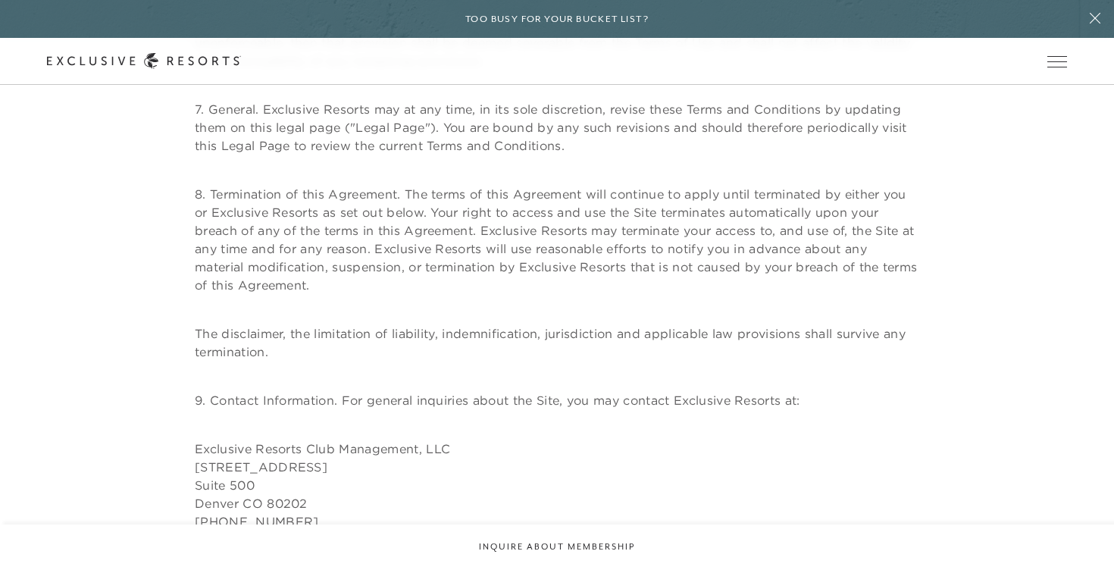
scroll to position [2705, 0]
